Goal: Navigation & Orientation: Find specific page/section

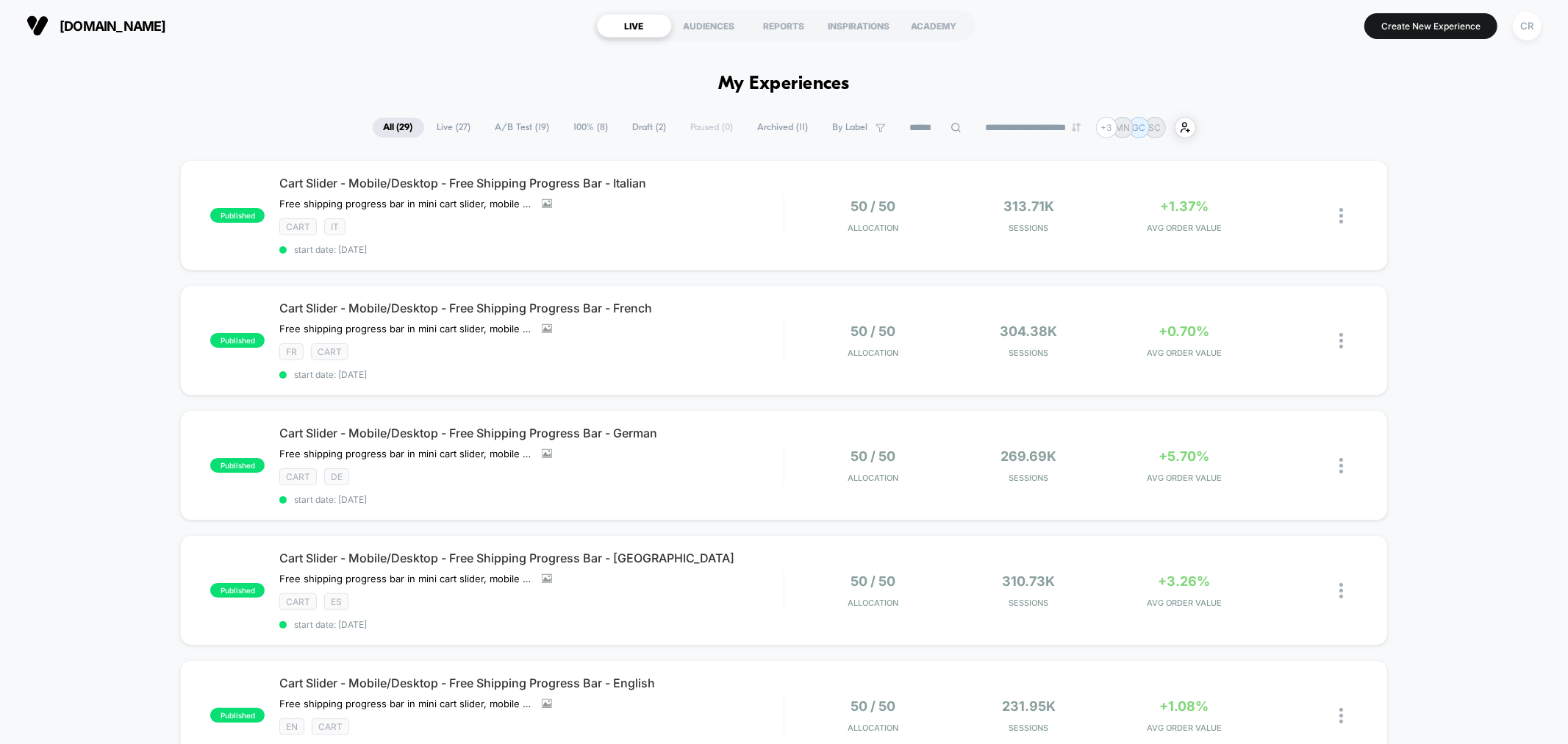
scroll to position [354, 0]
